Goal: Information Seeking & Learning: Learn about a topic

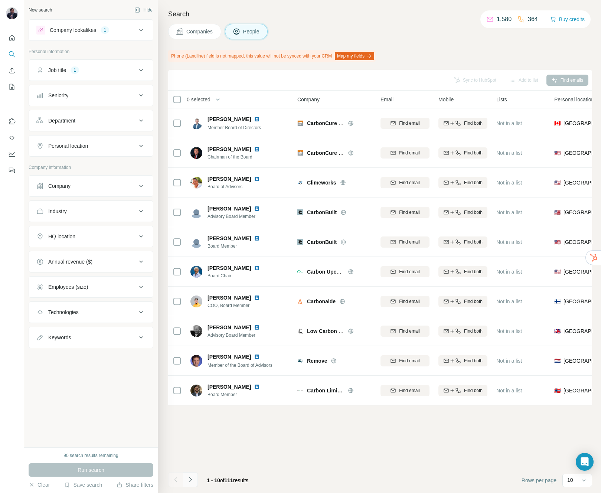
click at [191, 479] on icon "Navigate to next page" at bounding box center [190, 479] width 3 height 5
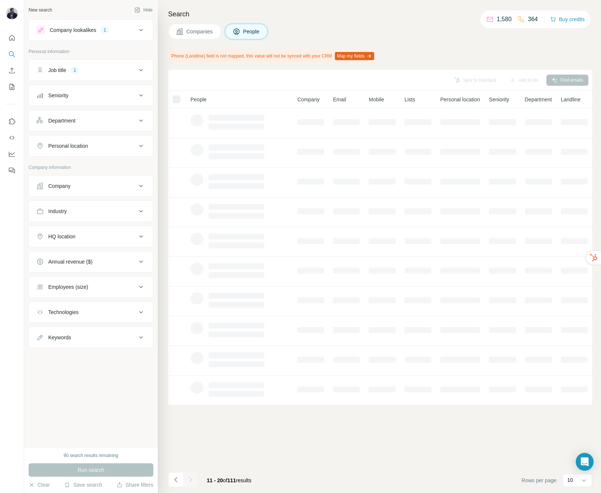
click at [118, 146] on div "Personal location" at bounding box center [86, 145] width 100 height 7
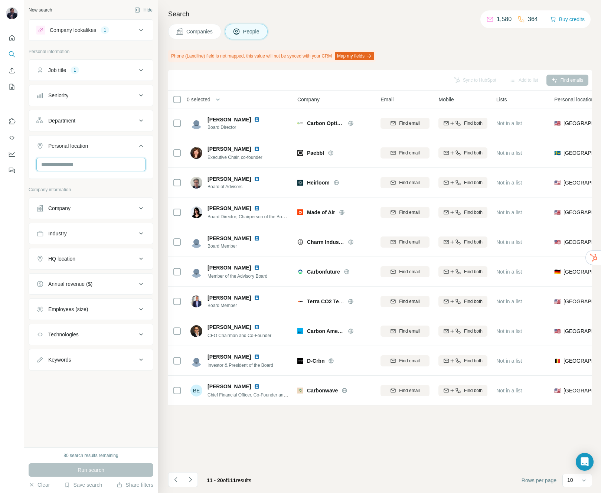
click at [84, 166] on input "text" at bounding box center [90, 164] width 109 height 13
type input "*******"
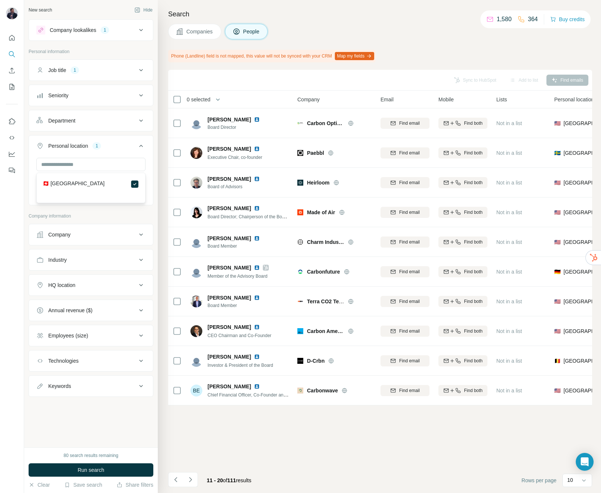
click at [94, 439] on div "New search Hide Company lookalikes 1 Personal information Job title 1 Seniority…" at bounding box center [91, 223] width 134 height 447
click at [89, 471] on span "Run search" at bounding box center [91, 469] width 27 height 7
